Goal: Task Accomplishment & Management: Complete application form

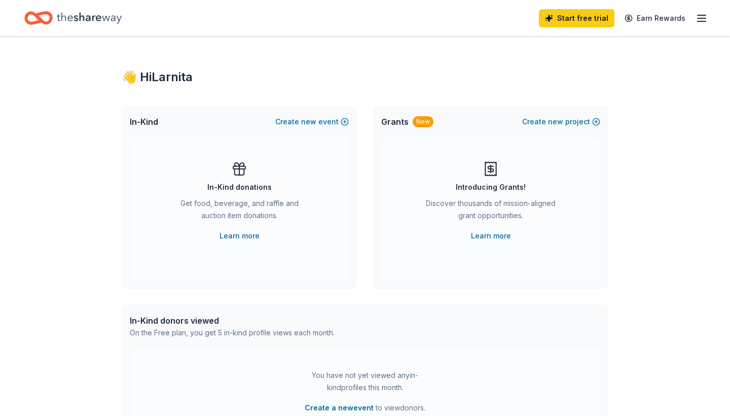
click at [500, 189] on div "Introducing Grants!" at bounding box center [491, 187] width 70 height 12
click at [475, 248] on div "Introducing Grants! Discover thousands of mission-aligned grant opportunities. …" at bounding box center [490, 209] width 219 height 142
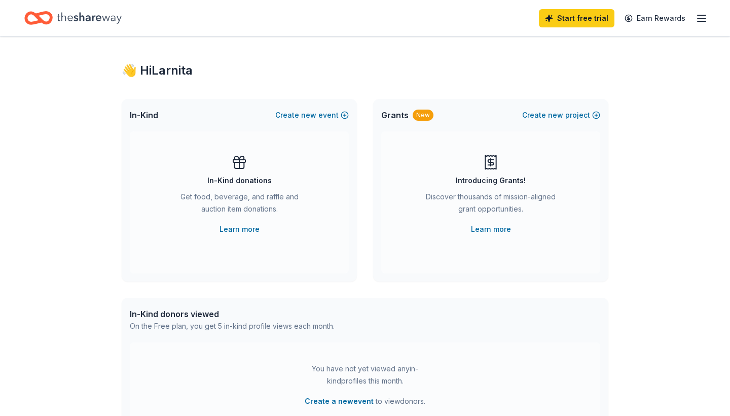
scroll to position [7, 0]
click at [481, 243] on div "Introducing Grants! Discover thousands of mission-aligned grant opportunities. …" at bounding box center [490, 202] width 219 height 142
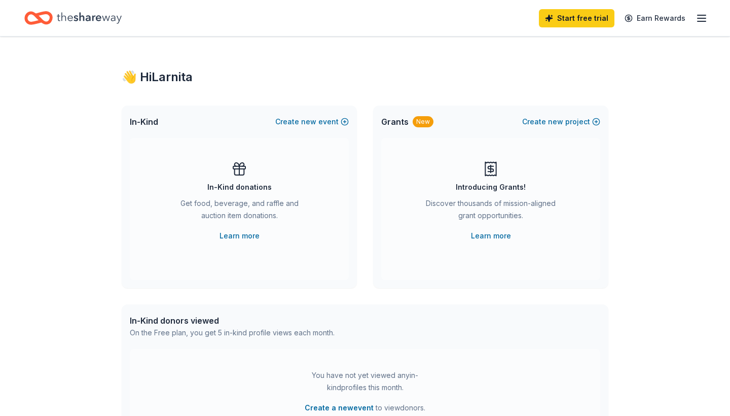
scroll to position [0, 0]
click at [242, 208] on div "Get food, beverage, and raffle and auction item donations." at bounding box center [239, 211] width 138 height 28
click at [241, 237] on link "Learn more" at bounding box center [239, 236] width 40 height 12
click at [498, 238] on link "Learn more" at bounding box center [491, 236] width 40 height 12
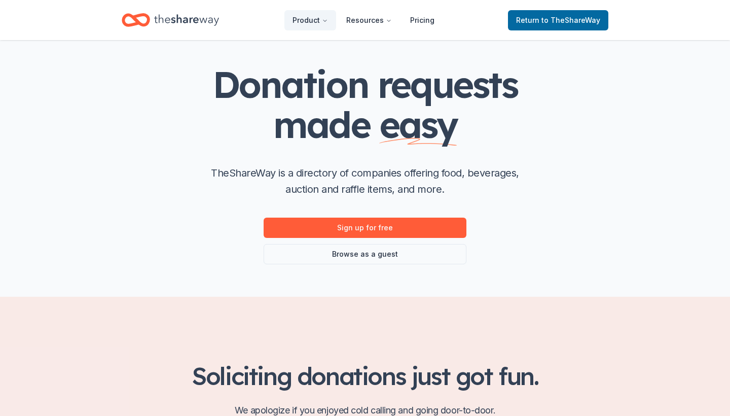
scroll to position [23, 0]
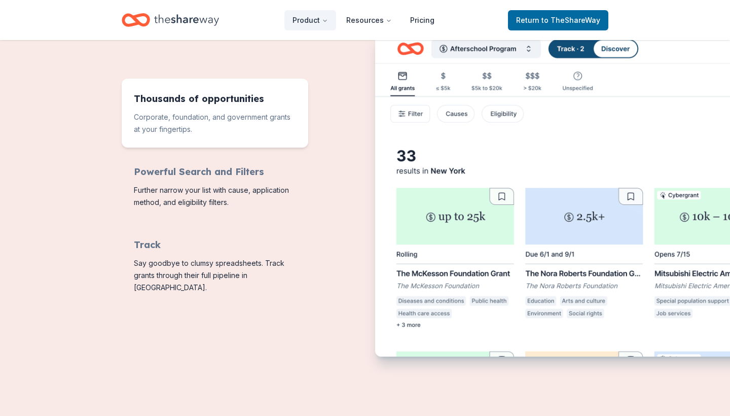
scroll to position [376, 0]
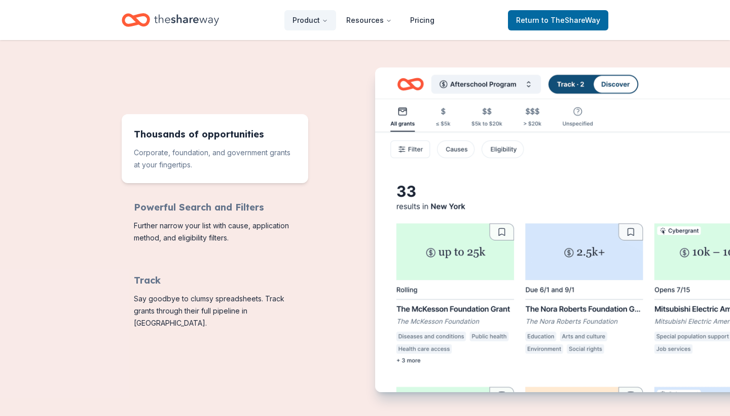
click at [414, 148] on img "Features for running your books" at bounding box center [598, 231] width 446 height 328
click at [398, 148] on img "Features for running your books" at bounding box center [598, 231] width 446 height 328
click at [406, 149] on img "Features for running your books" at bounding box center [598, 231] width 446 height 328
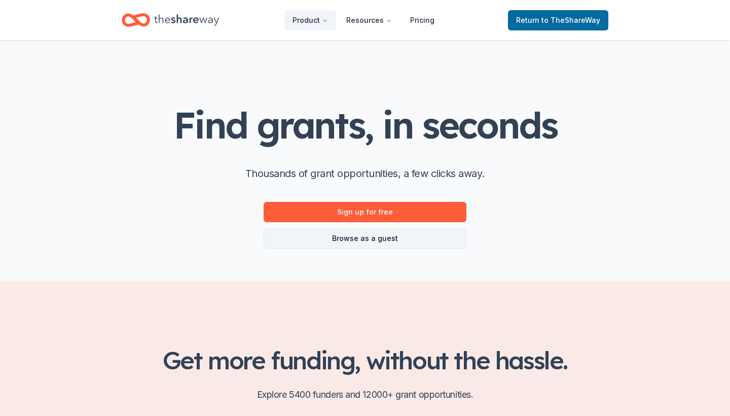
scroll to position [0, 0]
click at [377, 239] on link "Browse as a guest" at bounding box center [365, 238] width 203 height 20
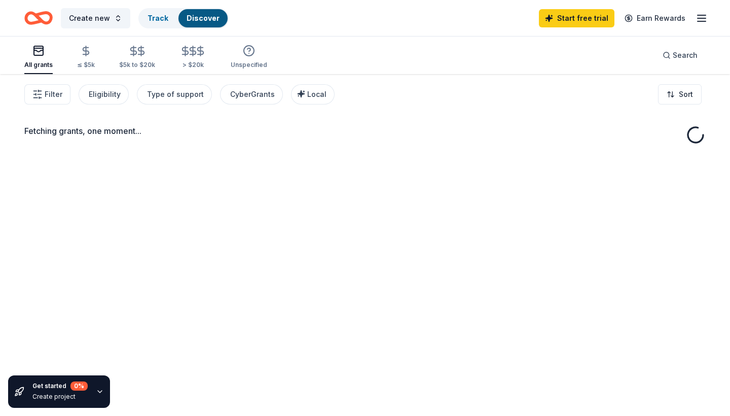
click at [369, 243] on div "Fetching grants, one moment..." at bounding box center [365, 282] width 730 height 416
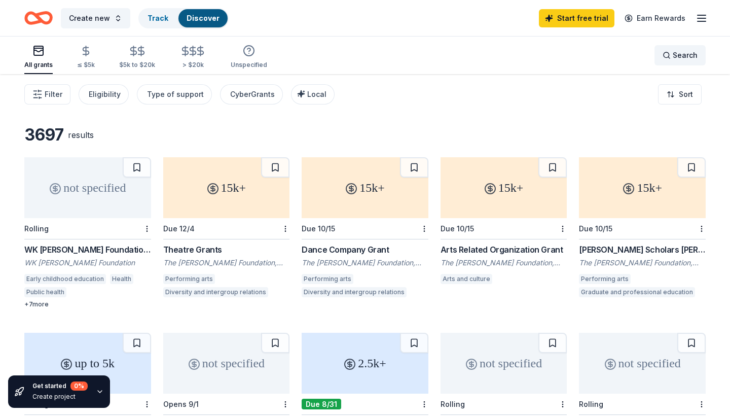
click at [680, 55] on span "Search" at bounding box center [685, 55] width 25 height 12
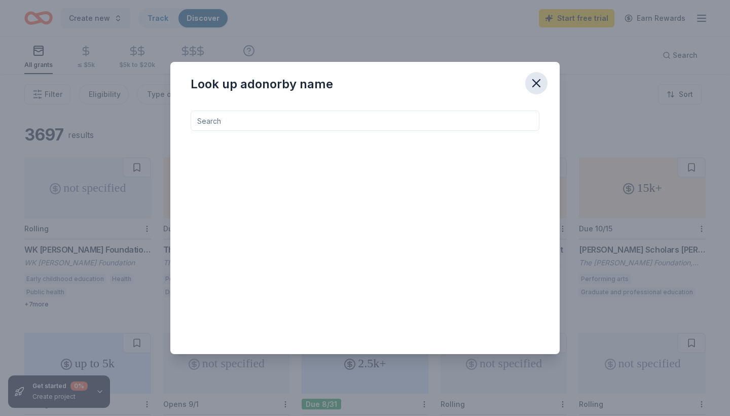
click at [532, 81] on icon "button" at bounding box center [536, 83] width 14 height 14
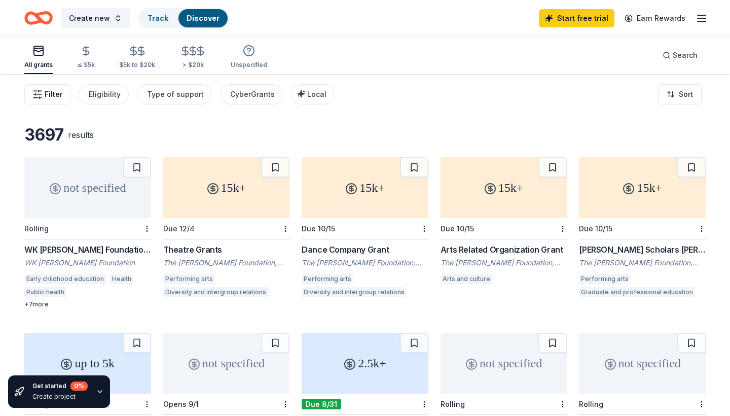
click at [38, 98] on icon "button" at bounding box center [37, 94] width 10 height 10
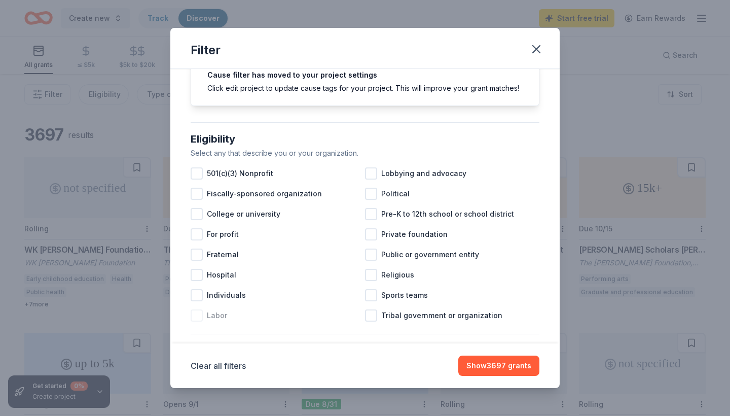
scroll to position [47, 0]
click at [197, 173] on div at bounding box center [197, 173] width 12 height 12
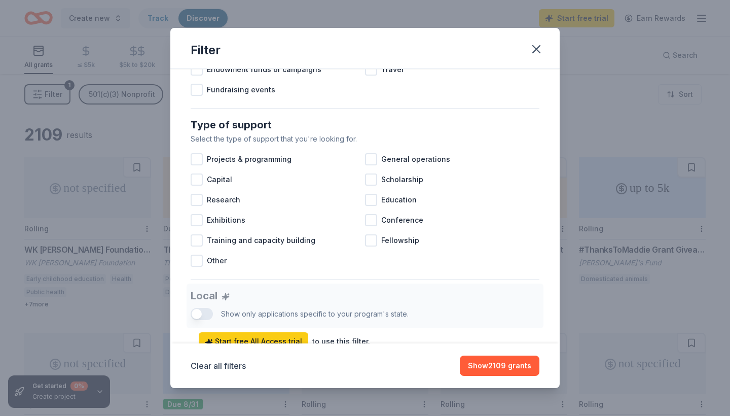
scroll to position [358, 0]
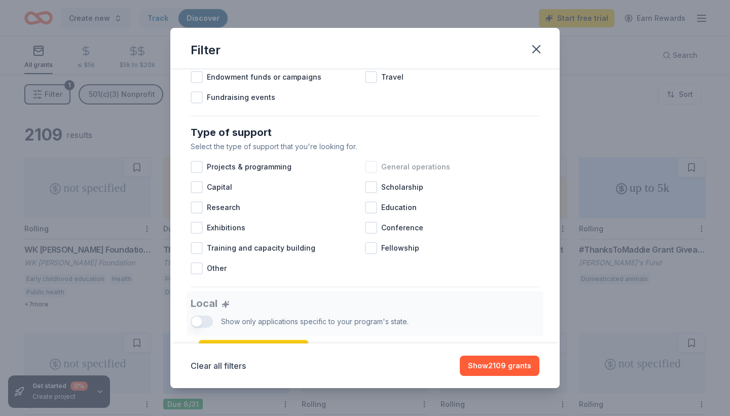
click at [371, 167] on div at bounding box center [371, 167] width 12 height 12
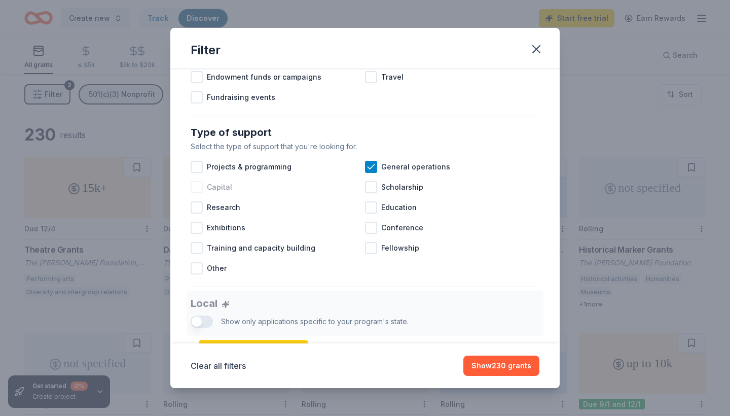
click at [195, 188] on div at bounding box center [197, 187] width 12 height 12
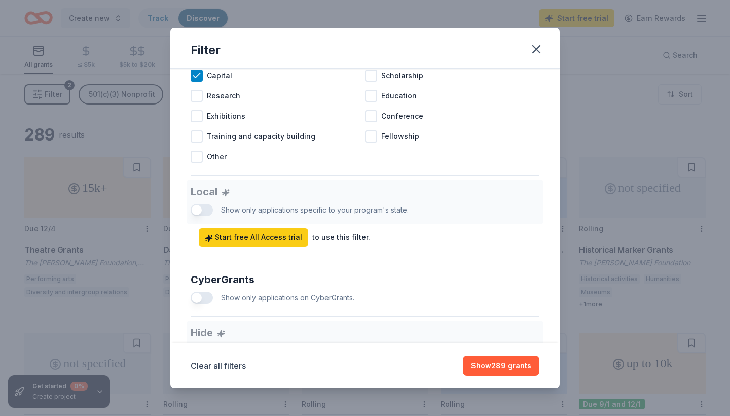
scroll to position [472, 0]
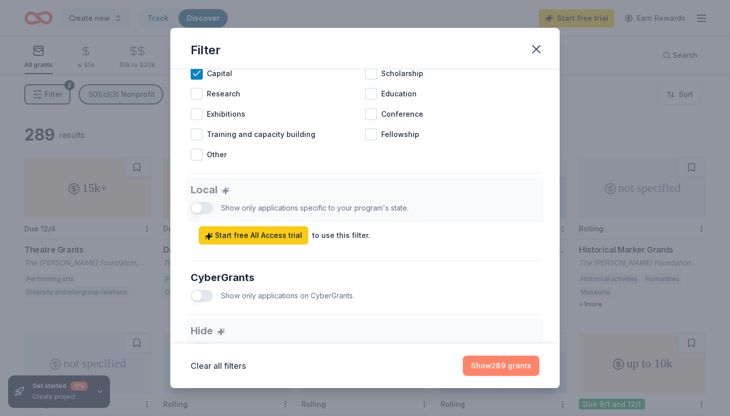
click at [499, 362] on button "Show 289 grants" at bounding box center [501, 365] width 77 height 20
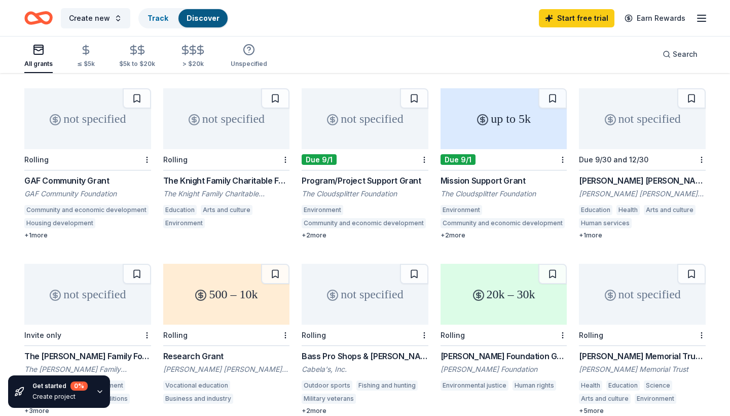
scroll to position [421, 0]
click at [356, 174] on div "Program/Project Support Grant" at bounding box center [365, 179] width 127 height 12
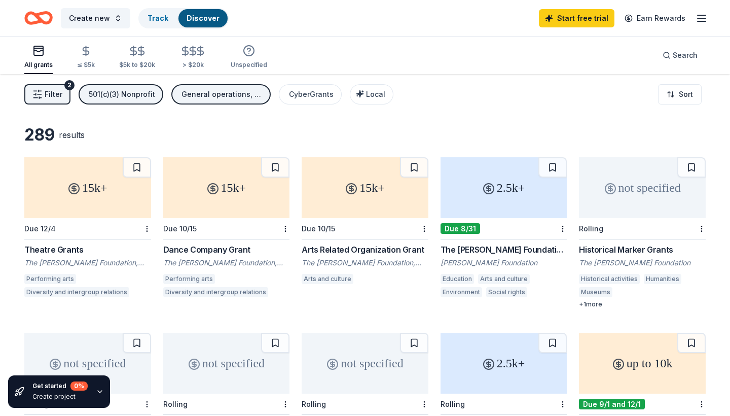
scroll to position [0, 0]
click at [138, 56] on icon "button" at bounding box center [141, 51] width 12 height 12
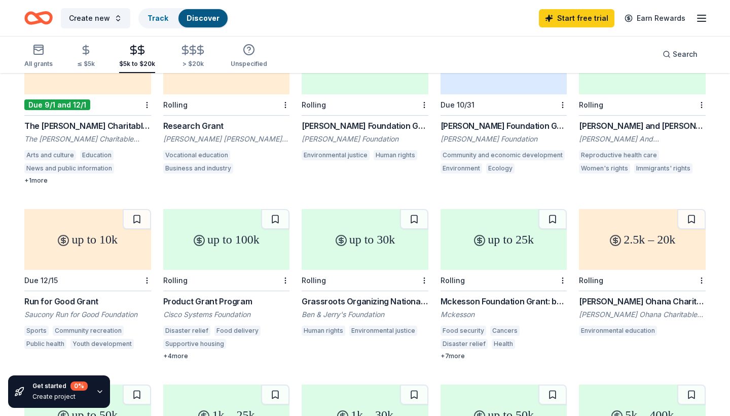
scroll to position [300, 0]
click at [495, 124] on div "[PERSON_NAME] Foundation Grant" at bounding box center [503, 125] width 127 height 12
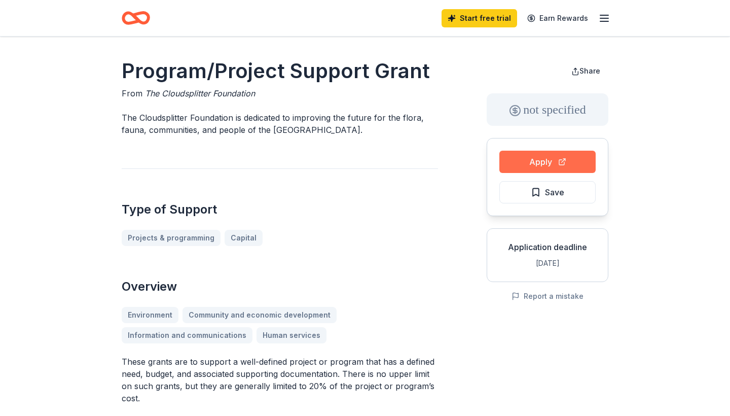
click at [548, 162] on button "Apply" at bounding box center [547, 162] width 96 height 22
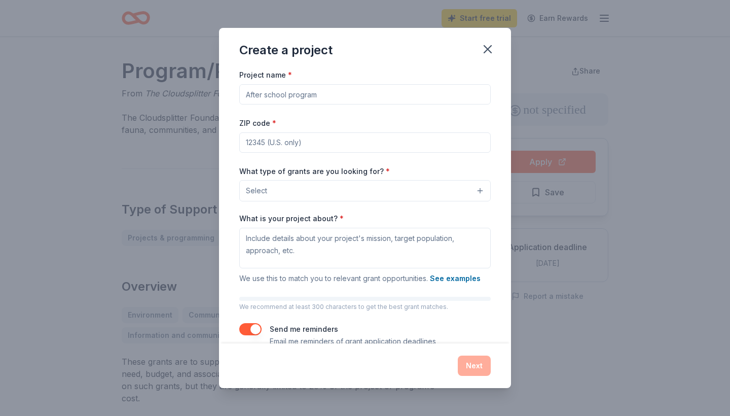
click at [317, 144] on input "ZIP code *" at bounding box center [364, 142] width 251 height 20
type input "60"
click at [494, 52] on icon "button" at bounding box center [488, 49] width 14 height 14
click at [491, 45] on icon "button" at bounding box center [488, 49] width 14 height 14
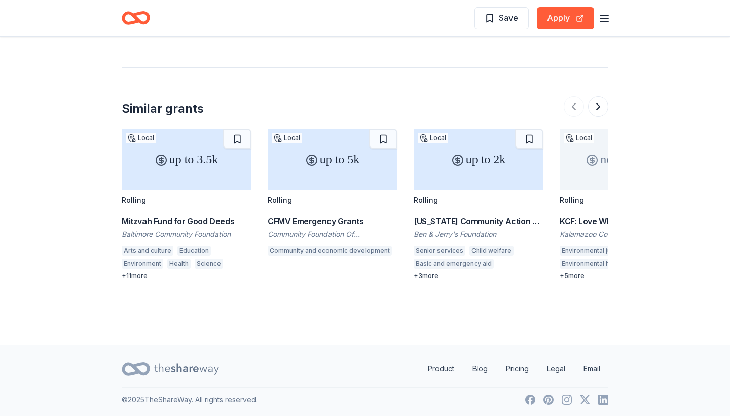
scroll to position [1399, 0]
click at [330, 224] on div "CFMV Emergency Grants" at bounding box center [333, 221] width 130 height 12
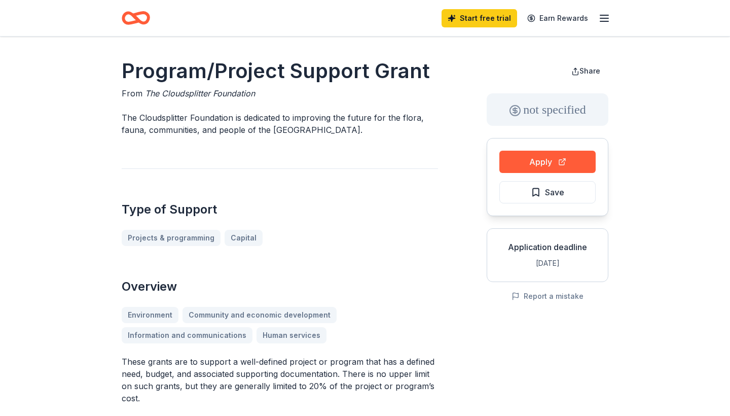
scroll to position [0, 0]
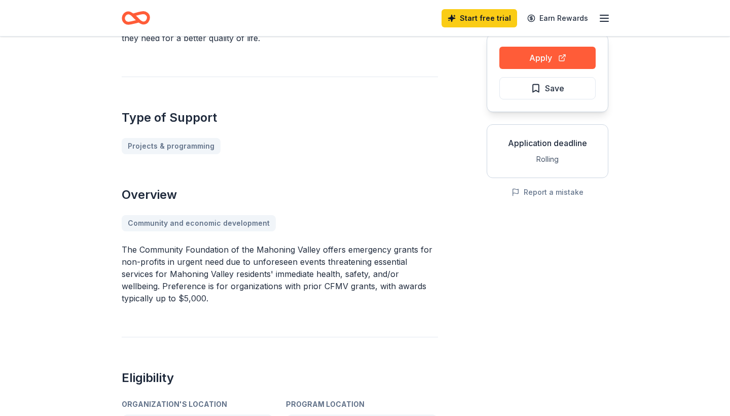
scroll to position [25, 0]
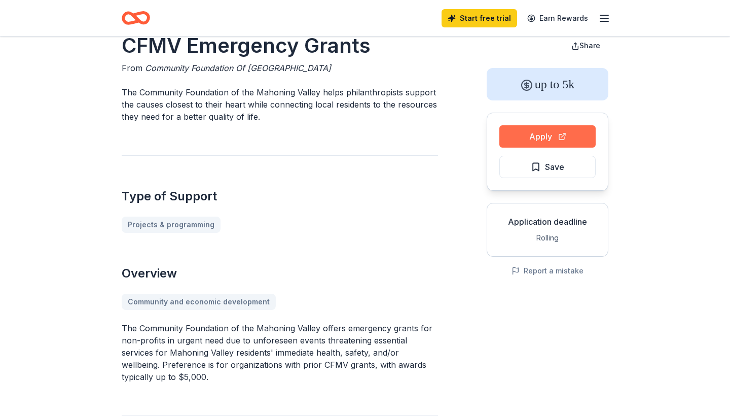
click at [547, 133] on button "Apply" at bounding box center [547, 136] width 96 height 22
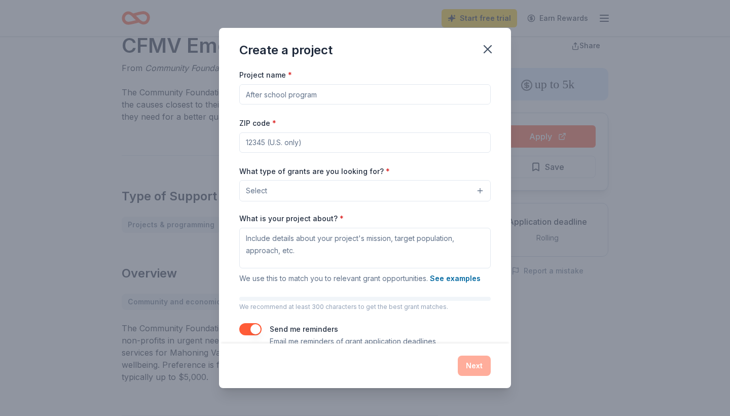
click at [296, 197] on button "Select" at bounding box center [364, 190] width 251 height 21
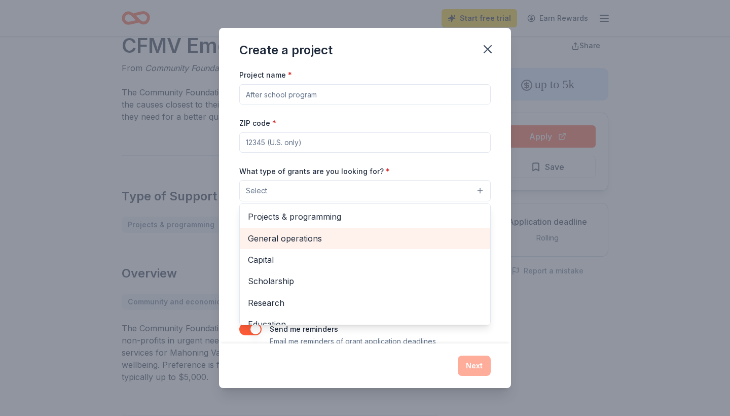
click at [293, 238] on span "General operations" at bounding box center [365, 238] width 234 height 13
click at [275, 238] on span "Capital" at bounding box center [365, 239] width 234 height 13
click at [278, 240] on span "Scholarship" at bounding box center [365, 239] width 234 height 13
click at [273, 239] on span "Research" at bounding box center [365, 239] width 234 height 13
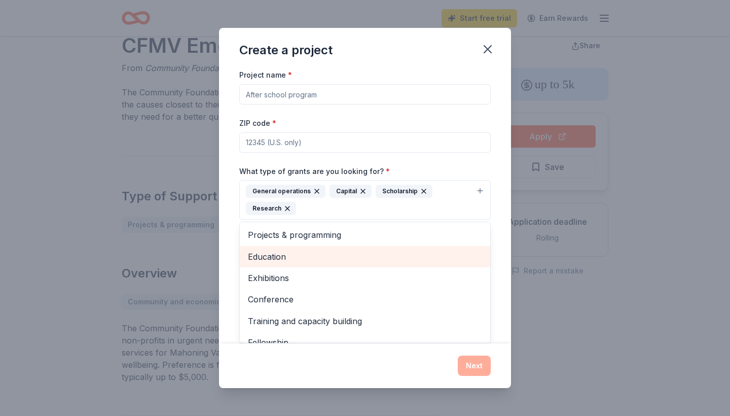
click at [272, 255] on span "Education" at bounding box center [365, 256] width 234 height 13
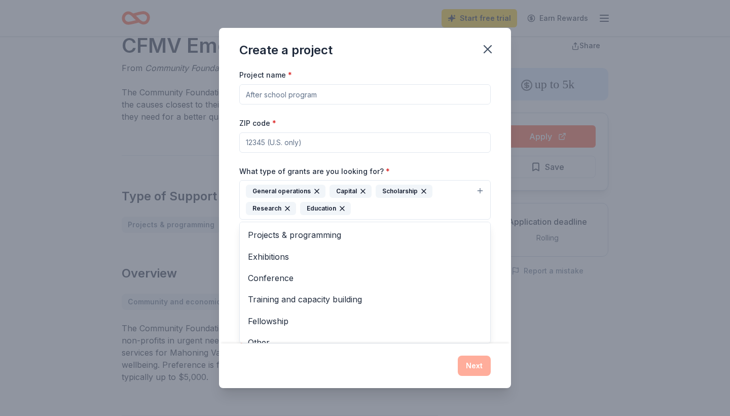
click at [479, 368] on div "Create a project Project name * ZIP code * What type of grants are you looking …" at bounding box center [365, 207] width 292 height 359
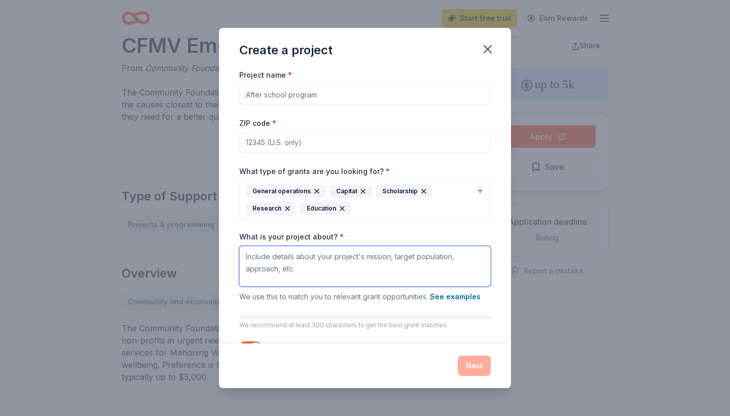
click at [328, 265] on textarea "What is your project about? *" at bounding box center [364, 266] width 251 height 41
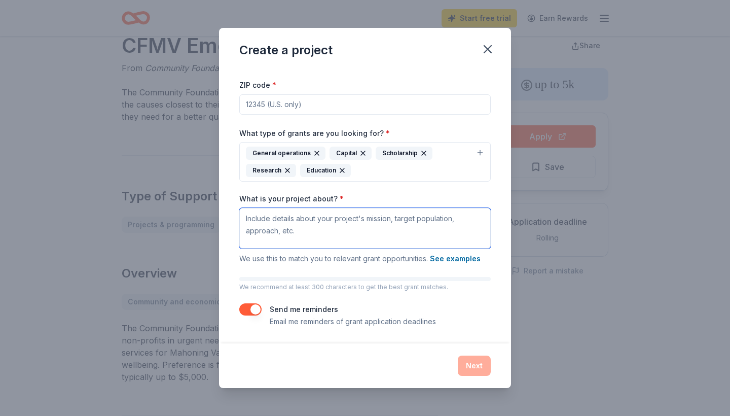
scroll to position [38, 0]
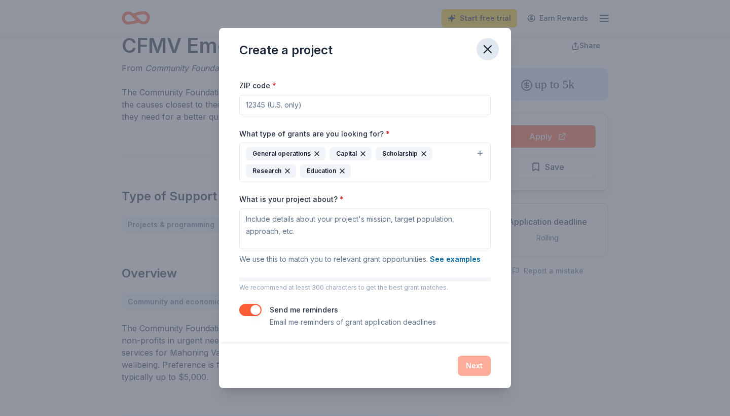
click at [489, 47] on icon "button" at bounding box center [488, 49] width 14 height 14
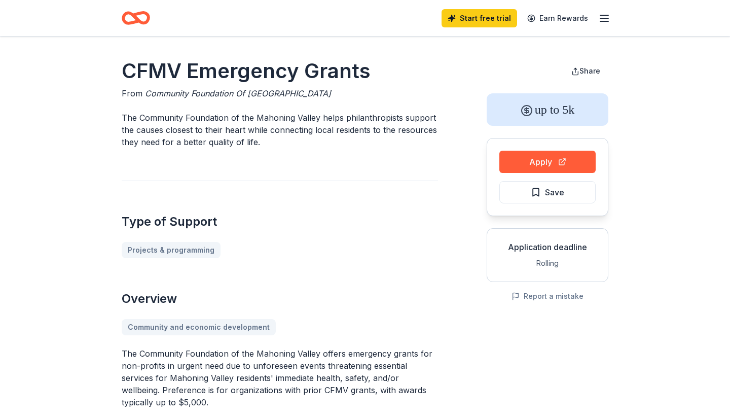
scroll to position [0, 0]
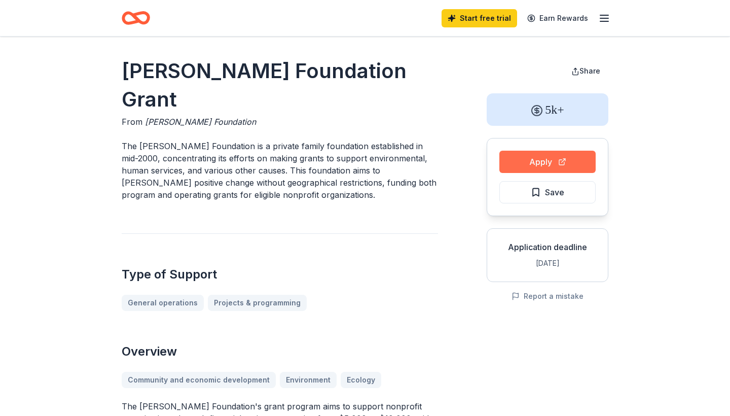
click at [526, 164] on button "Apply" at bounding box center [547, 162] width 96 height 22
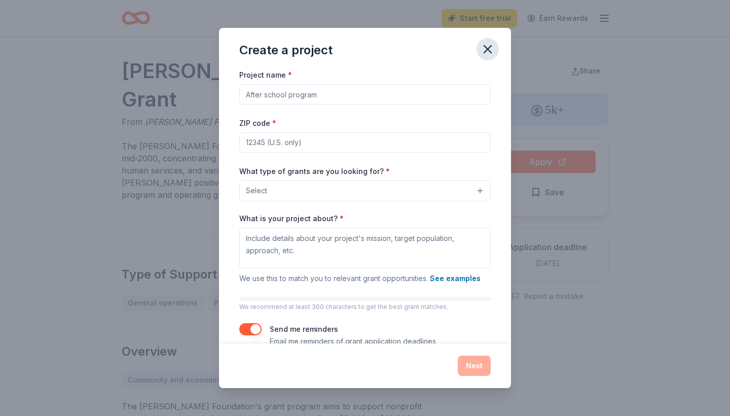
click at [487, 49] on icon "button" at bounding box center [487, 49] width 7 height 7
